Goal: Task Accomplishment & Management: Manage account settings

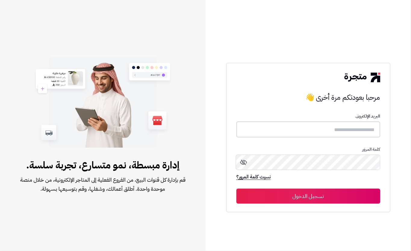
click at [376, 123] on input "text" at bounding box center [308, 129] width 144 height 16
type input "****"
click at [278, 192] on button "تسجيل الدخول" at bounding box center [308, 195] width 144 height 15
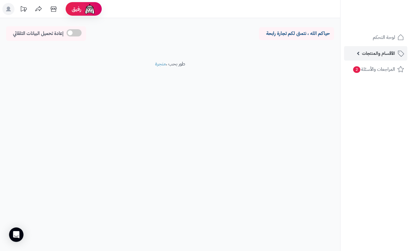
click at [358, 53] on link "الأقسام والمنتجات" at bounding box center [375, 53] width 63 height 14
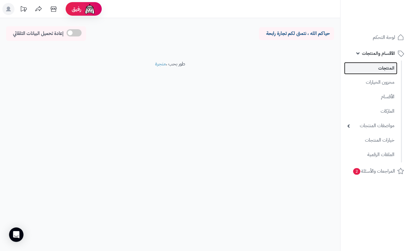
click at [364, 63] on link "المنتجات" at bounding box center [370, 68] width 53 height 12
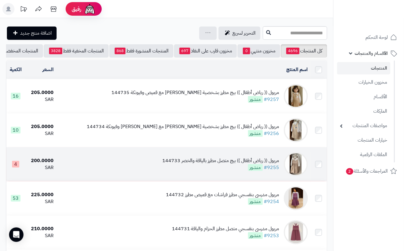
click at [199, 179] on td "مريول (( رياض أطفال )) بيج متصل مطرز بالياقة والخصر 144733 #9255 منشور" at bounding box center [183, 164] width 254 height 34
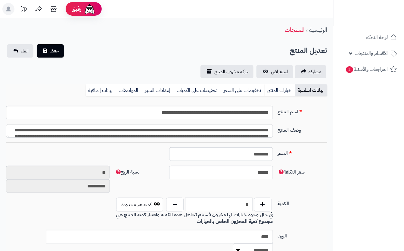
type input "******"
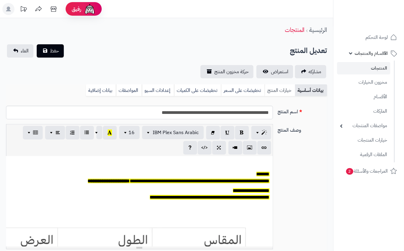
scroll to position [50, 0]
click at [269, 93] on link "خيارات المنتج" at bounding box center [280, 90] width 30 height 12
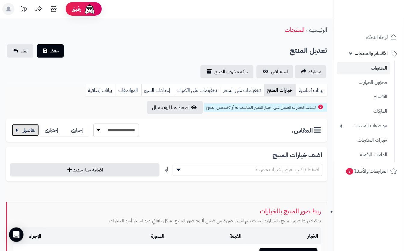
drag, startPoint x: 25, startPoint y: 124, endPoint x: 137, endPoint y: 166, distance: 119.7
click at [26, 125] on button "button" at bounding box center [25, 130] width 27 height 12
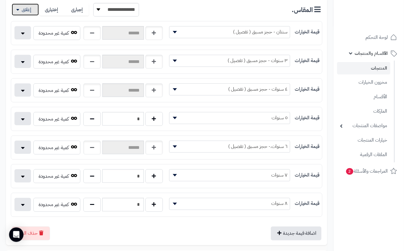
scroll to position [0, 0]
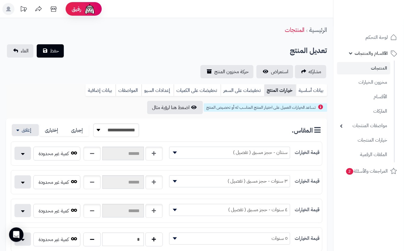
click at [122, 53] on div "تعديل المنتج حفظ الغاء" at bounding box center [166, 50] width 321 height 13
click at [57, 49] on span "حفظ" at bounding box center [54, 50] width 9 height 7
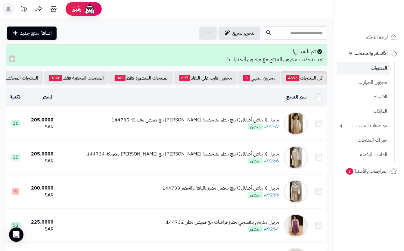
click at [273, 28] on input "text" at bounding box center [295, 33] width 64 height 14
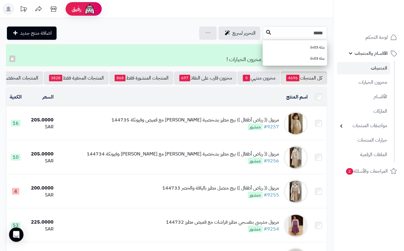
type input "*****"
click at [266, 30] on icon at bounding box center [268, 32] width 5 height 5
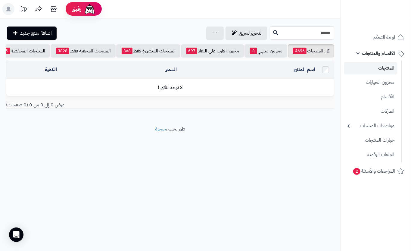
click at [326, 36] on input "*****" at bounding box center [302, 33] width 64 height 14
click at [270, 33] on input "*****" at bounding box center [302, 33] width 64 height 14
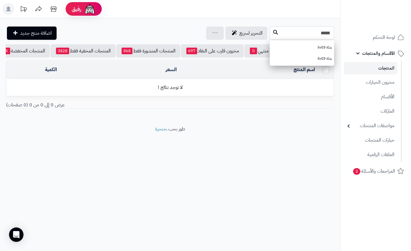
type input "*****"
click at [273, 34] on icon at bounding box center [275, 32] width 5 height 5
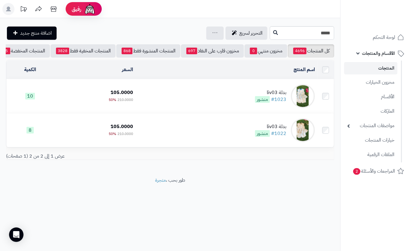
click at [167, 105] on td "بدلة liv03 #1023 منشور" at bounding box center [226, 96] width 182 height 34
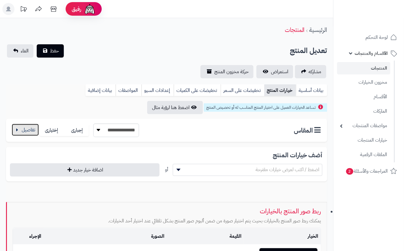
click at [22, 131] on button "button" at bounding box center [25, 130] width 27 height 12
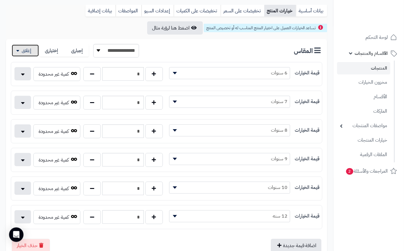
scroll to position [80, 0]
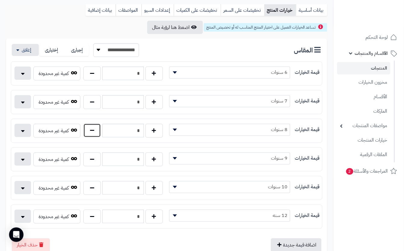
click at [96, 132] on button "button" at bounding box center [91, 130] width 17 height 14
type input "*"
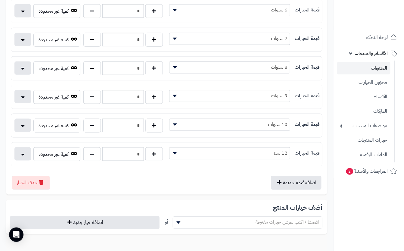
scroll to position [0, 0]
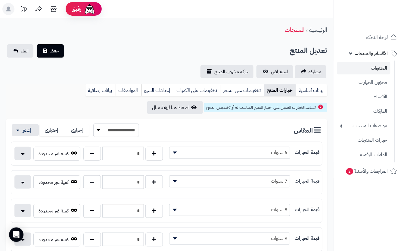
click at [132, 39] on div "**********" at bounding box center [166, 254] width 333 height 472
click at [55, 52] on span "حفظ" at bounding box center [54, 50] width 9 height 7
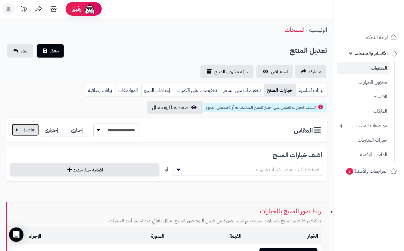
click at [23, 129] on button "button" at bounding box center [25, 130] width 27 height 12
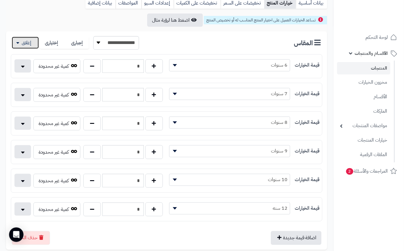
scroll to position [120, 0]
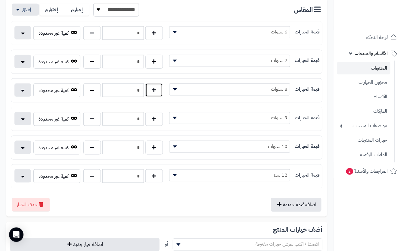
click at [153, 91] on button "button" at bounding box center [153, 90] width 17 height 14
type input "*"
click at [87, 120] on button "button" at bounding box center [91, 119] width 17 height 14
type input "*"
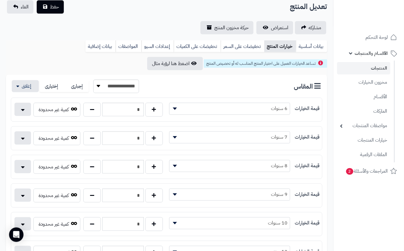
scroll to position [0, 0]
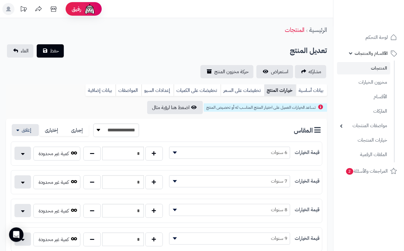
click at [105, 65] on div "مشاركه استعراض حركة مخزون المنتج" at bounding box center [166, 71] width 321 height 13
click at [51, 47] on span "حفظ" at bounding box center [54, 50] width 9 height 7
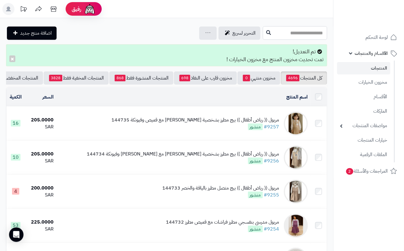
click at [278, 34] on input "text" at bounding box center [295, 33] width 64 height 14
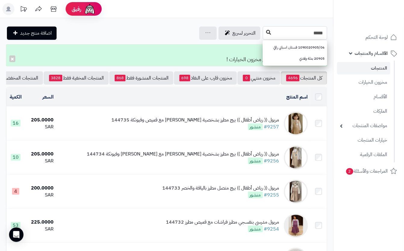
type input "*****"
click at [266, 33] on icon at bounding box center [268, 32] width 5 height 5
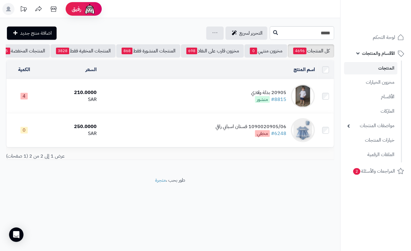
click at [126, 97] on td "20905 بدلة ولادي #8815 منشور" at bounding box center [208, 96] width 218 height 34
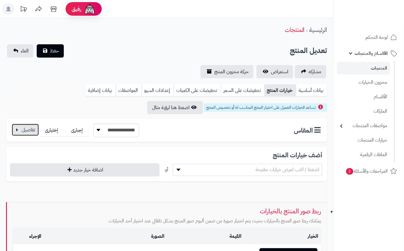
click at [26, 129] on button "button" at bounding box center [25, 130] width 27 height 12
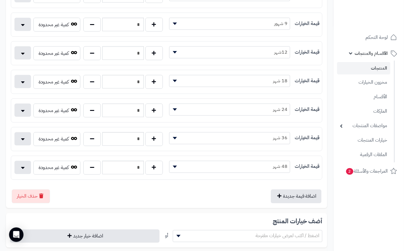
scroll to position [200, 0]
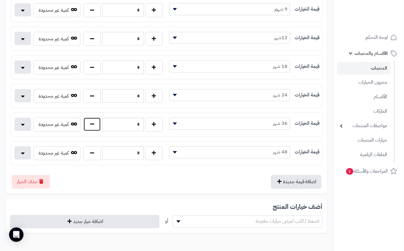
click at [95, 128] on button "button" at bounding box center [91, 124] width 17 height 14
type input "*"
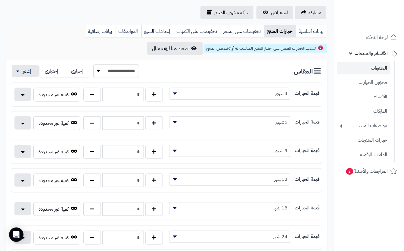
scroll to position [0, 0]
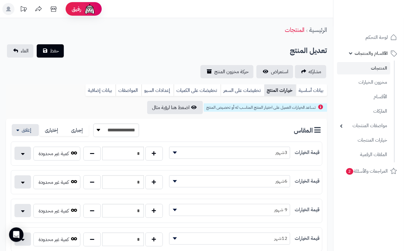
click at [122, 48] on div "تعديل المنتج حفظ الغاء" at bounding box center [166, 50] width 321 height 13
click at [56, 53] on span "حفظ" at bounding box center [54, 50] width 9 height 7
